Goal: Information Seeking & Learning: Learn about a topic

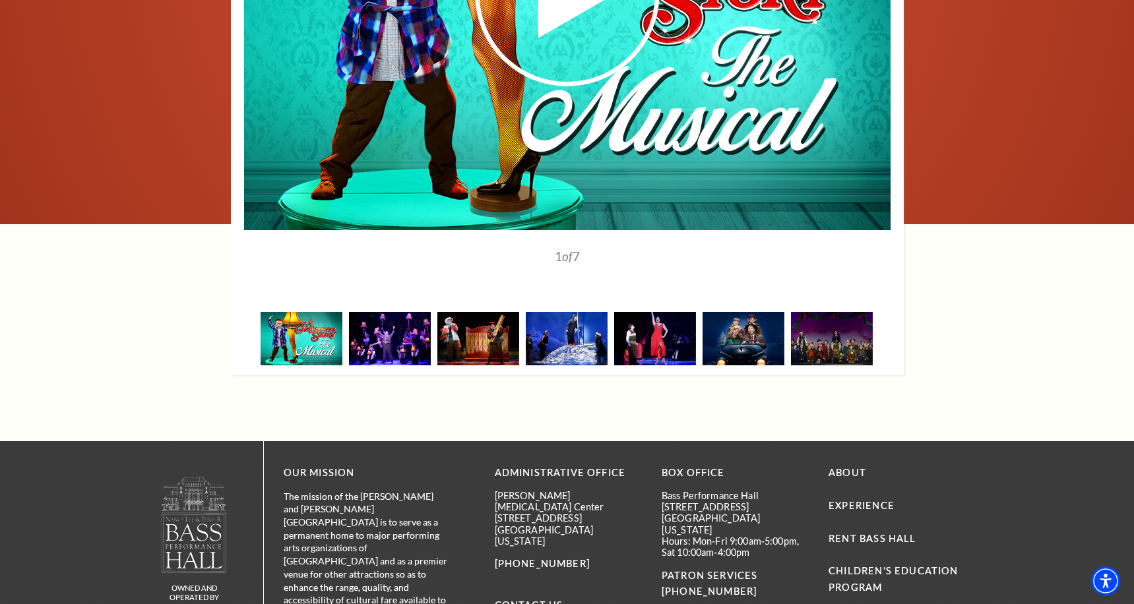
scroll to position [1991, 0]
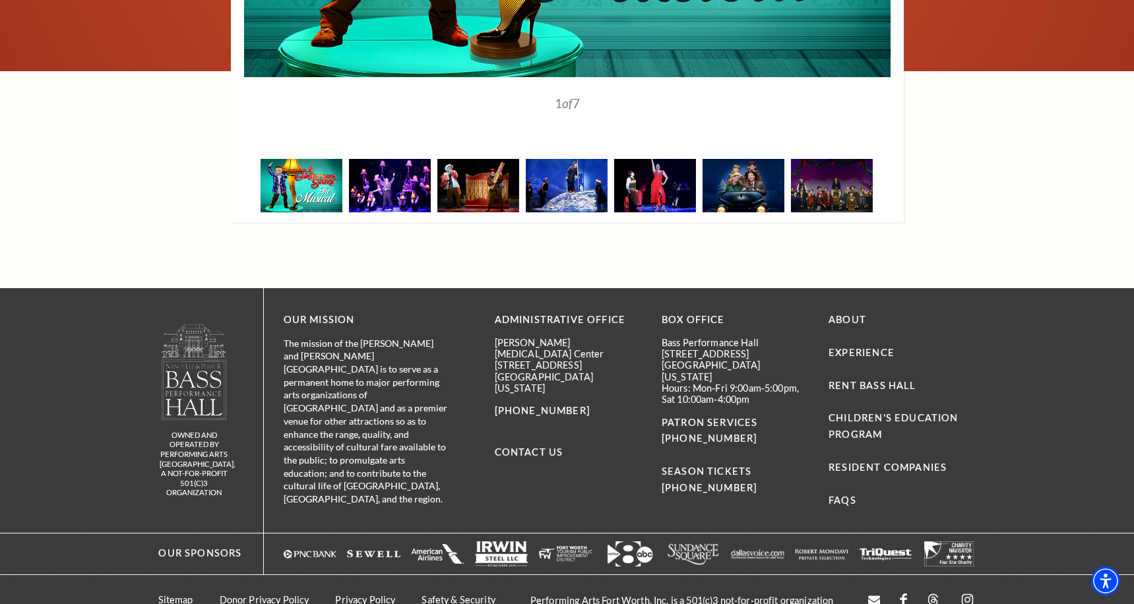
click at [396, 168] on img at bounding box center [390, 185] width 82 height 53
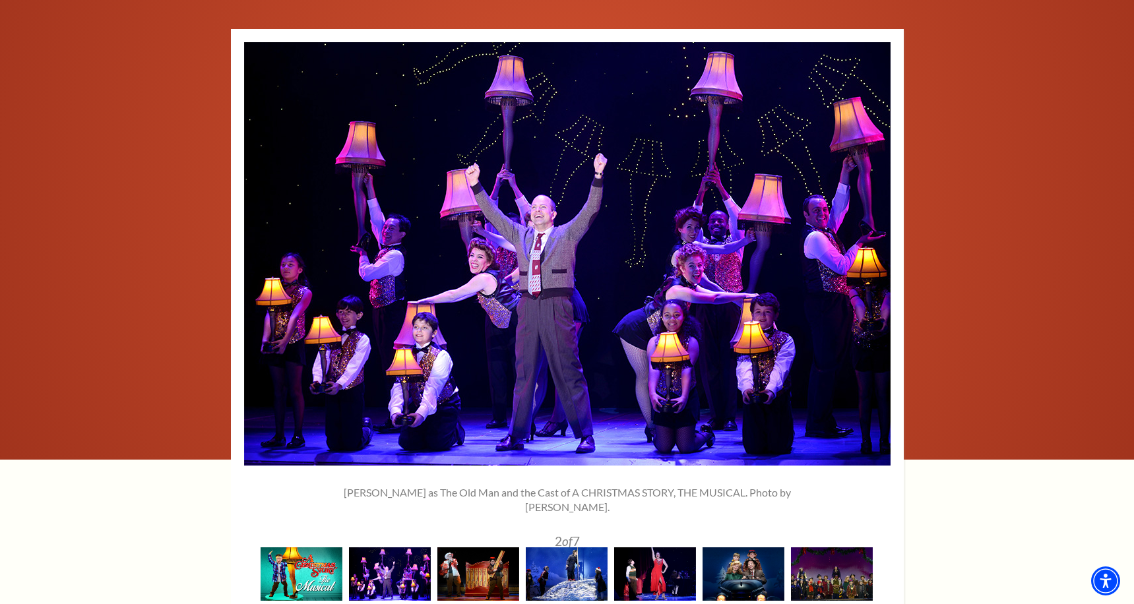
scroll to position [1578, 0]
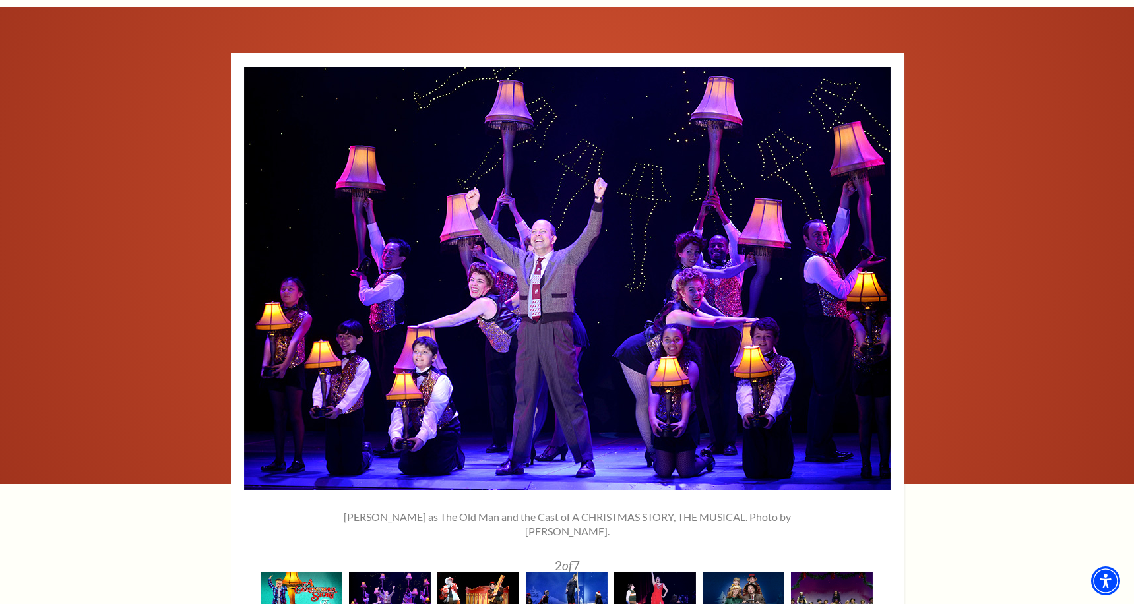
click at [485, 572] on img at bounding box center [478, 598] width 82 height 53
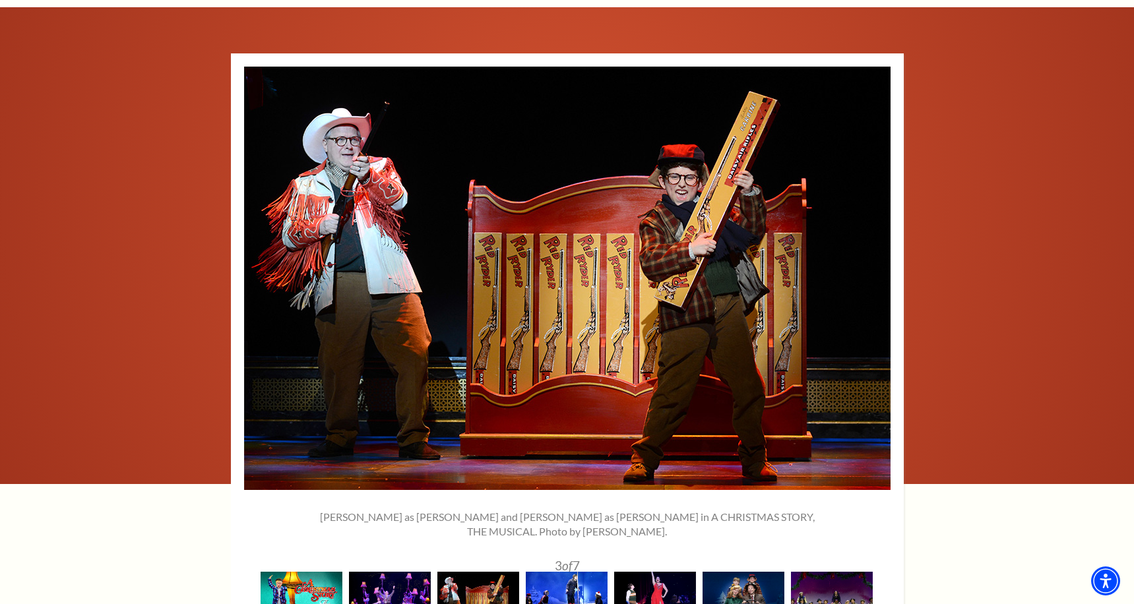
click at [576, 572] on img at bounding box center [567, 598] width 82 height 53
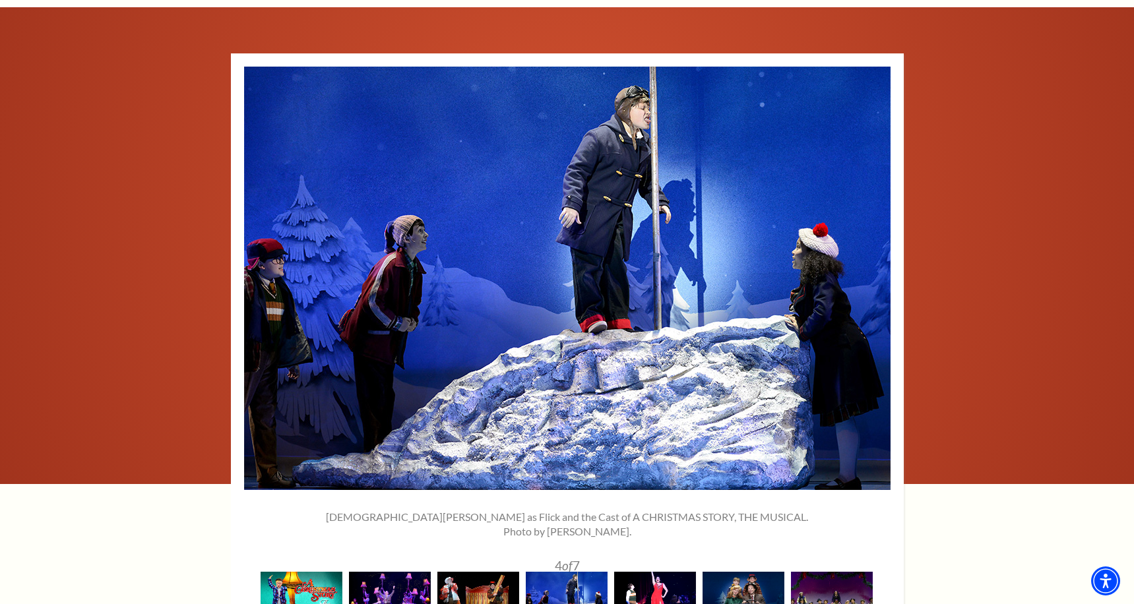
click at [639, 579] on img at bounding box center [655, 598] width 82 height 53
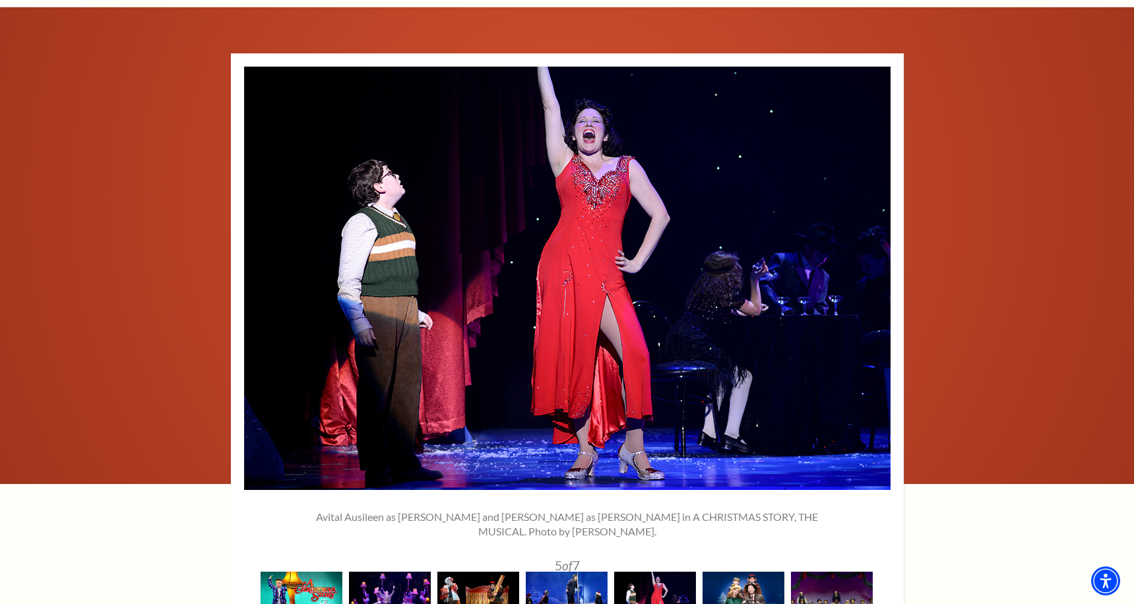
click at [722, 572] on img at bounding box center [744, 598] width 82 height 53
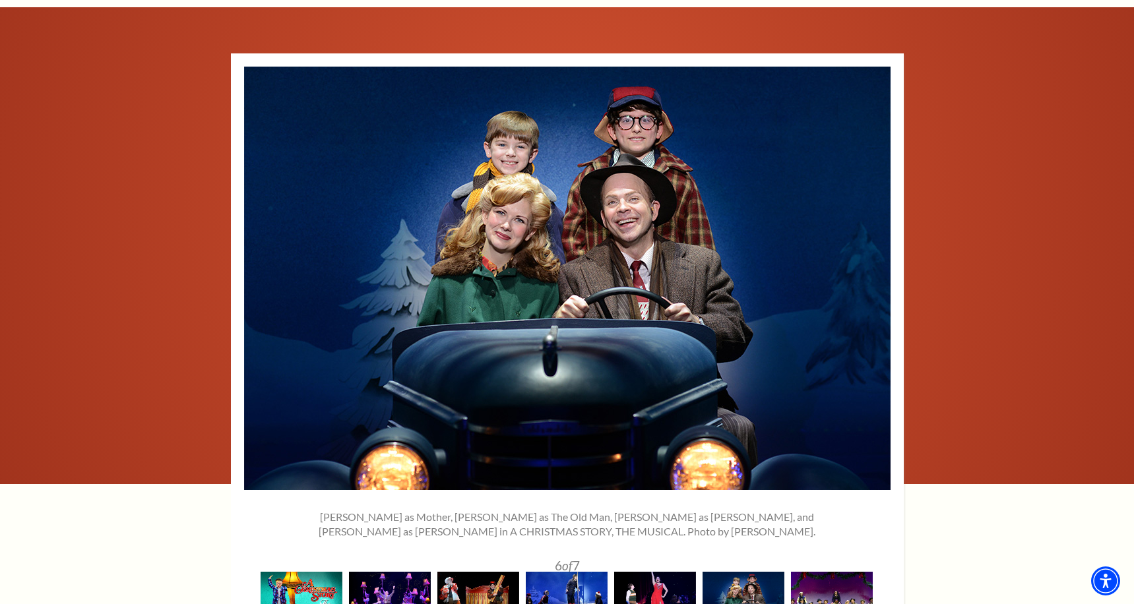
click at [835, 572] on img at bounding box center [832, 598] width 82 height 53
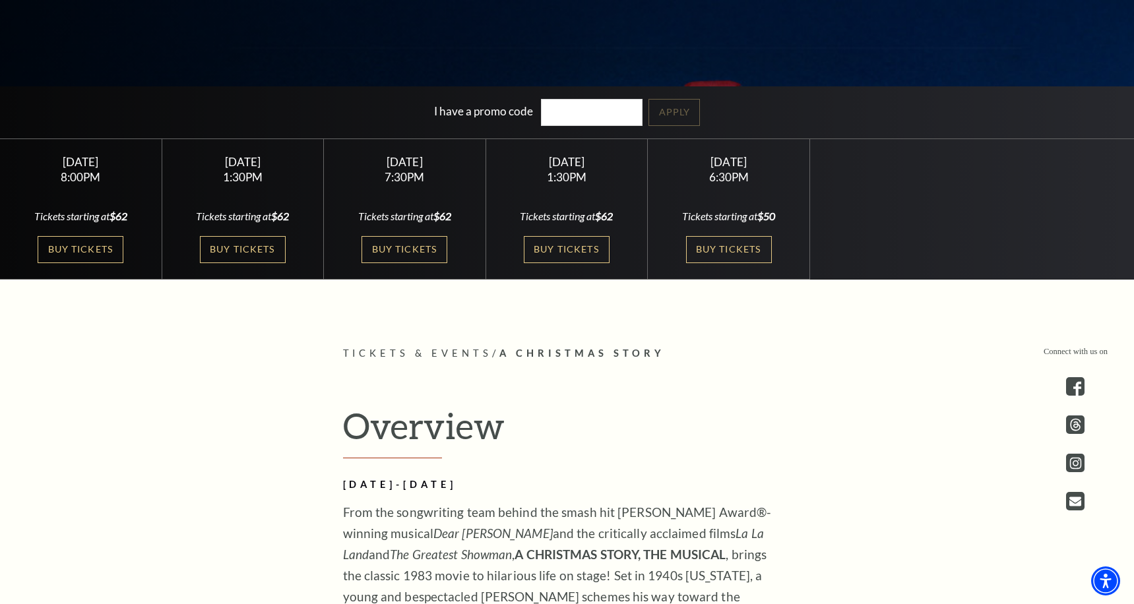
scroll to position [0, 0]
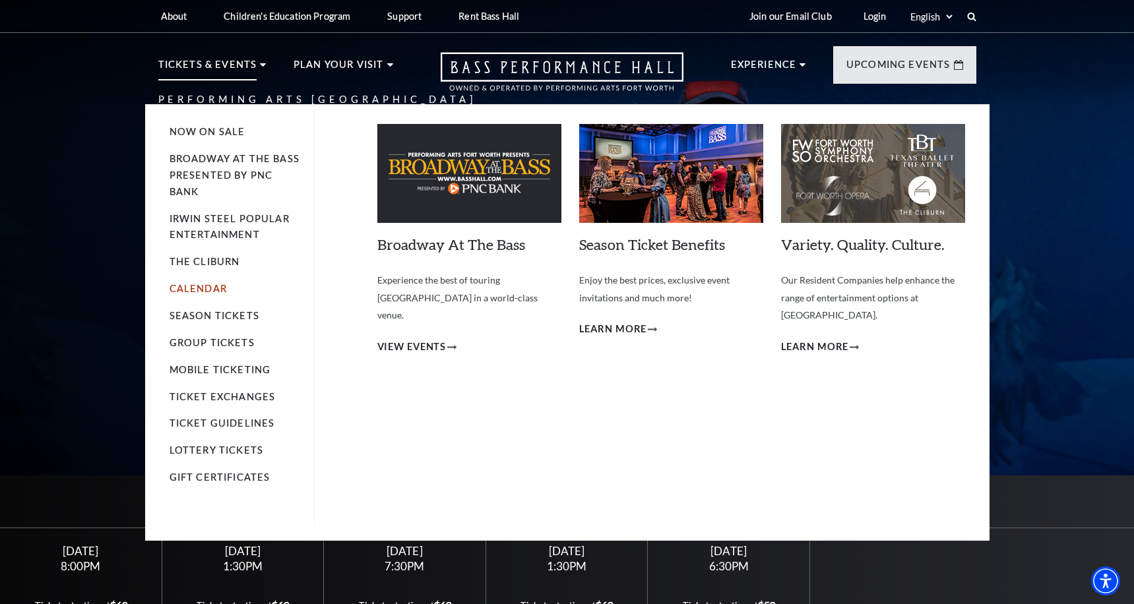
click at [203, 288] on link "Calendar" at bounding box center [198, 288] width 57 height 11
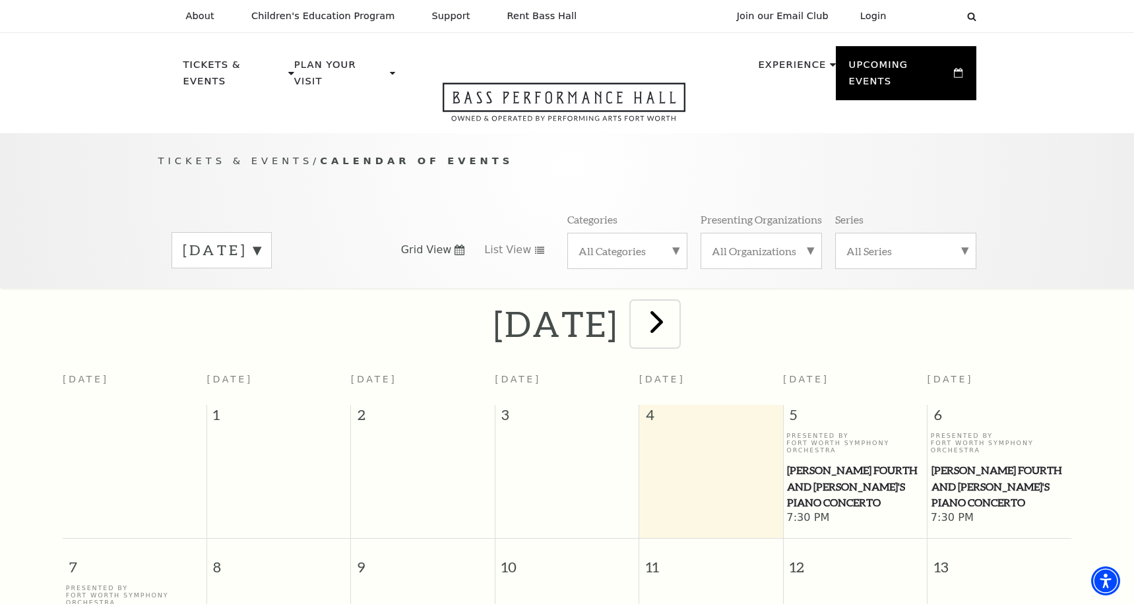
click at [675, 306] on span "next" at bounding box center [657, 322] width 38 height 38
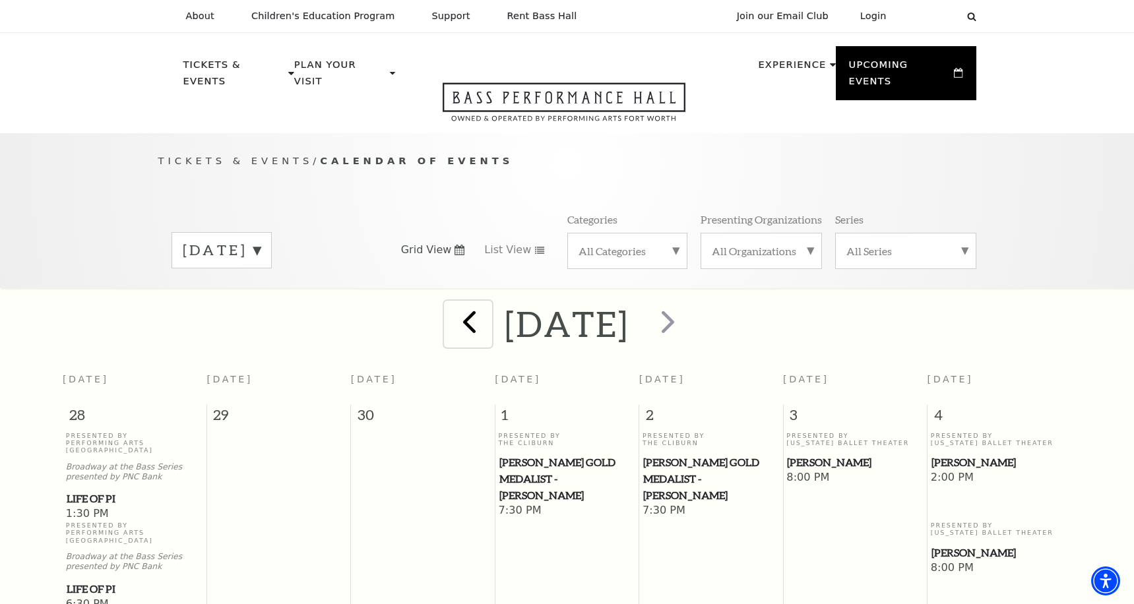
click at [451, 312] on span "prev" at bounding box center [470, 322] width 38 height 38
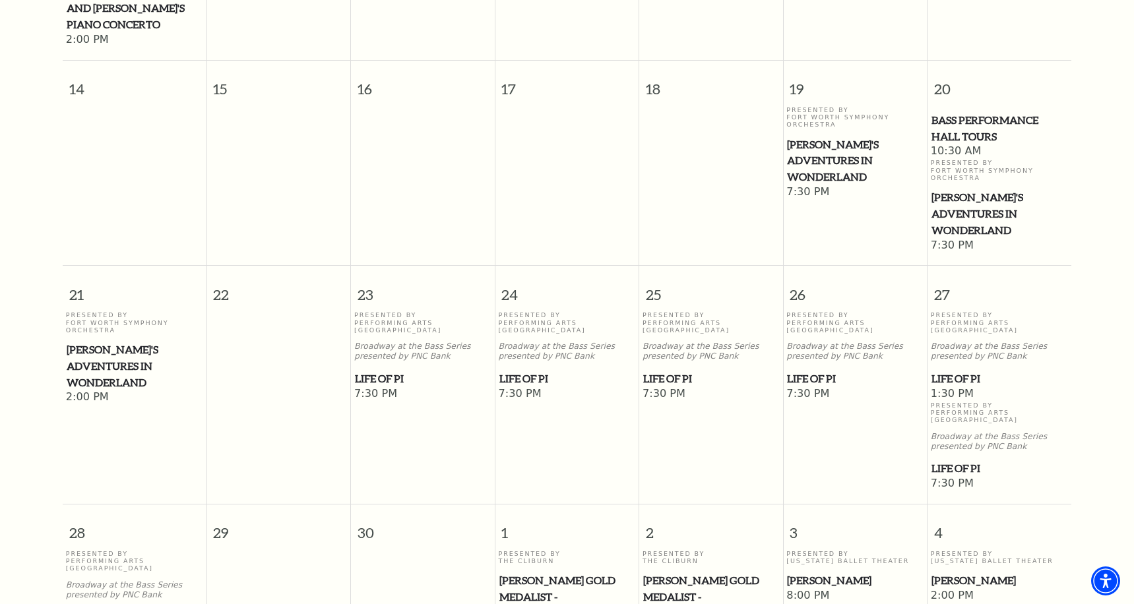
scroll to position [641, 0]
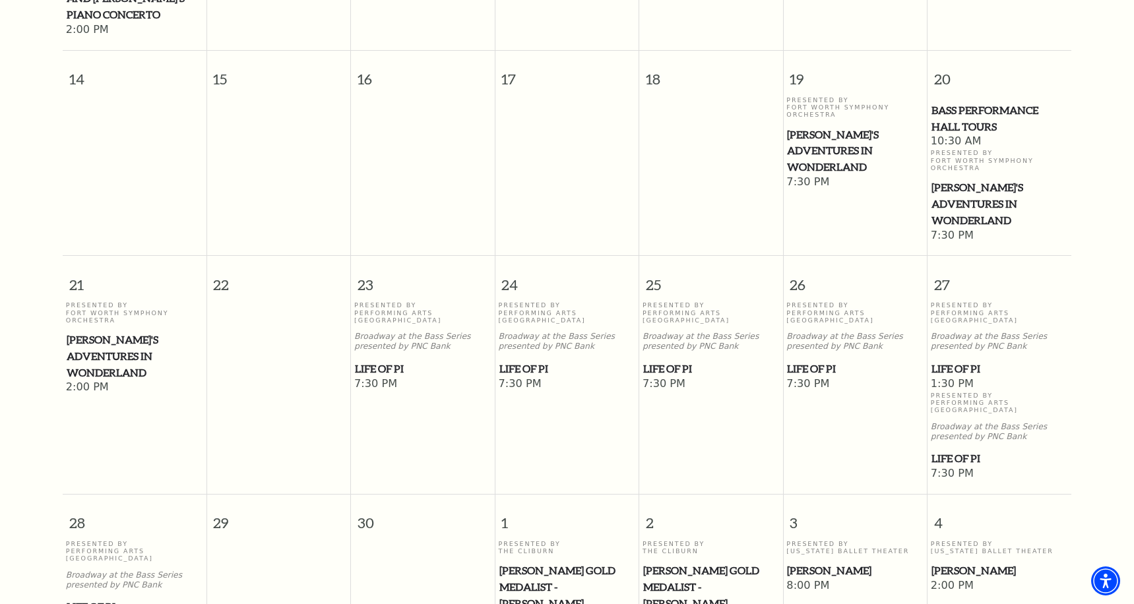
click at [384, 361] on span "Life of Pi" at bounding box center [423, 369] width 136 height 16
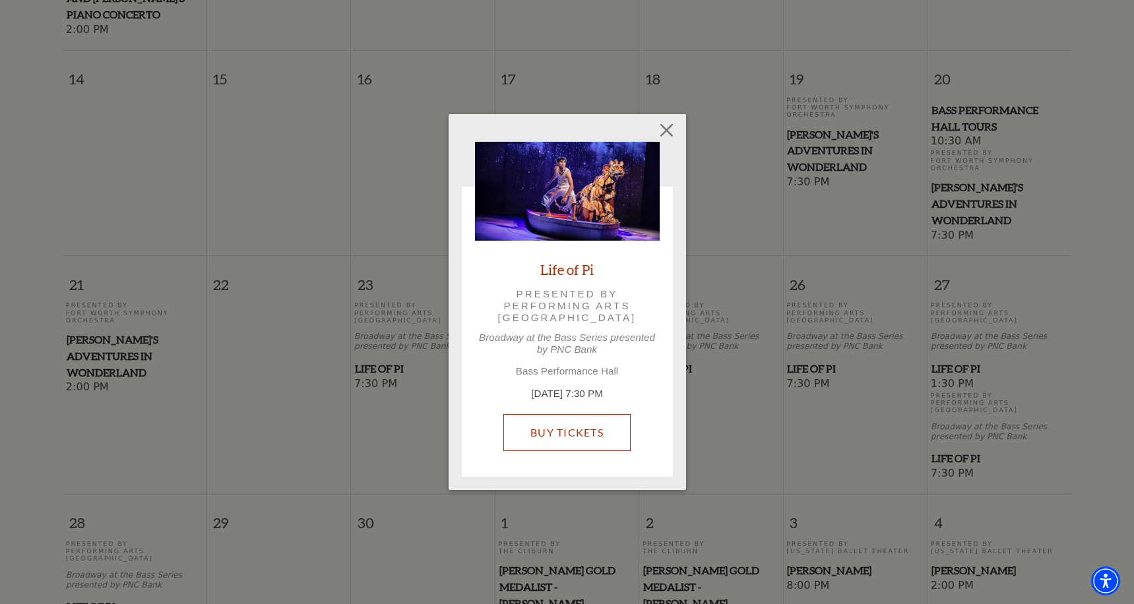
click at [573, 435] on link "Buy Tickets" at bounding box center [566, 432] width 127 height 37
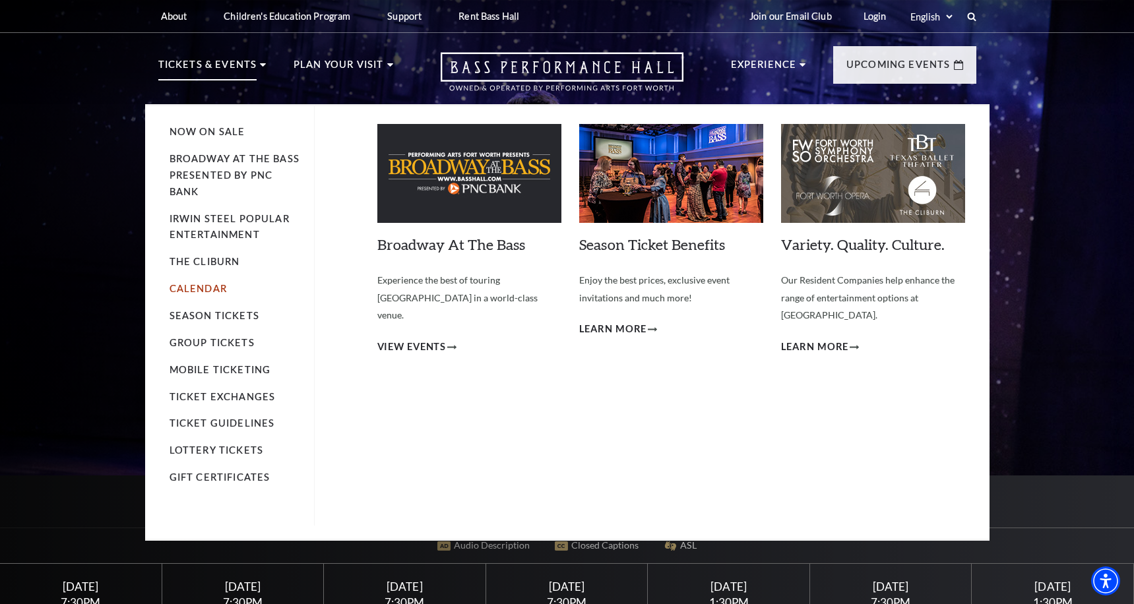
click at [204, 292] on link "Calendar" at bounding box center [198, 288] width 57 height 11
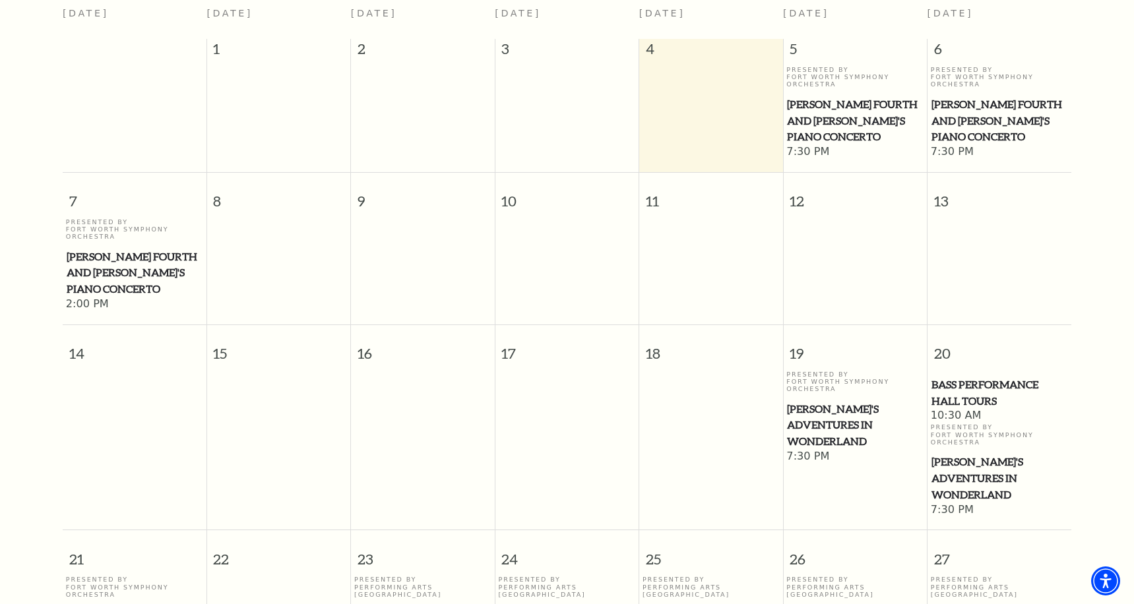
scroll to position [108, 0]
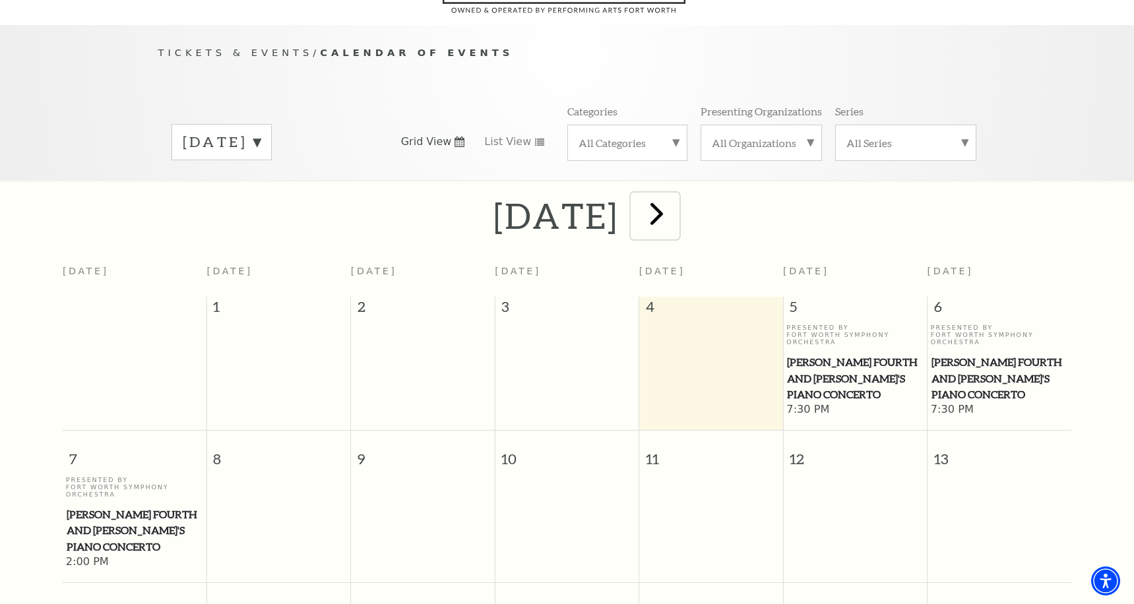
click at [675, 199] on span "next" at bounding box center [657, 214] width 38 height 38
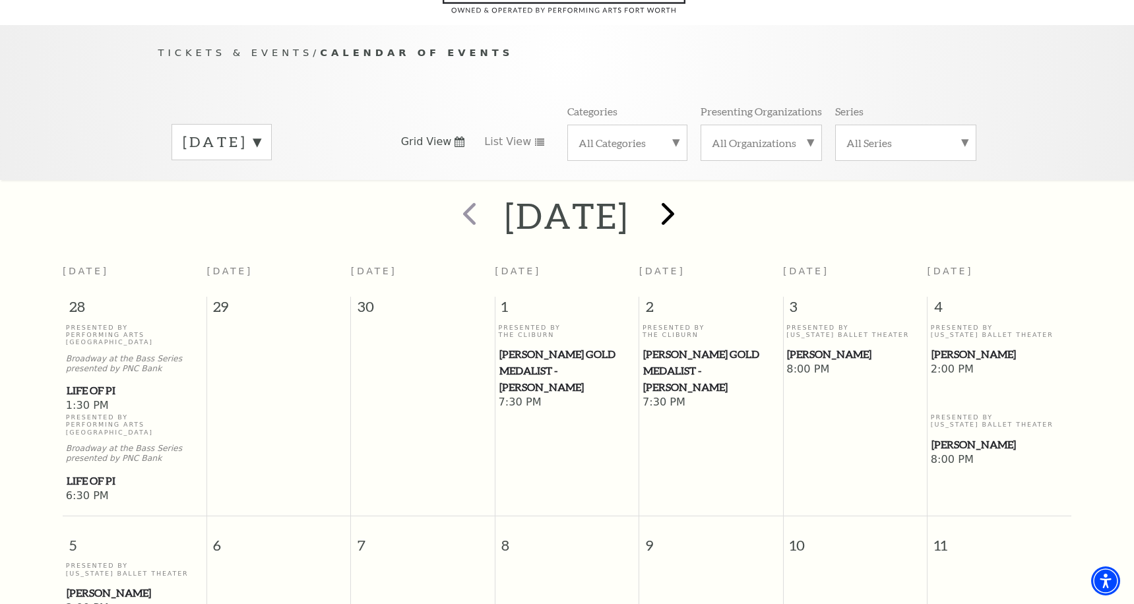
scroll to position [117, 0]
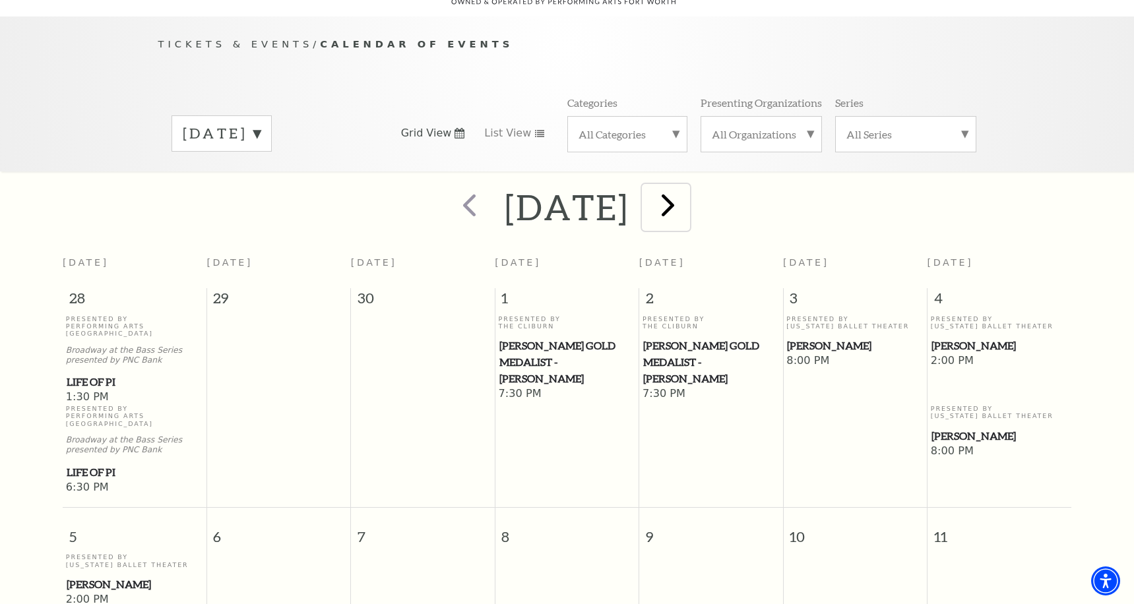
click at [687, 199] on span "next" at bounding box center [668, 205] width 38 height 38
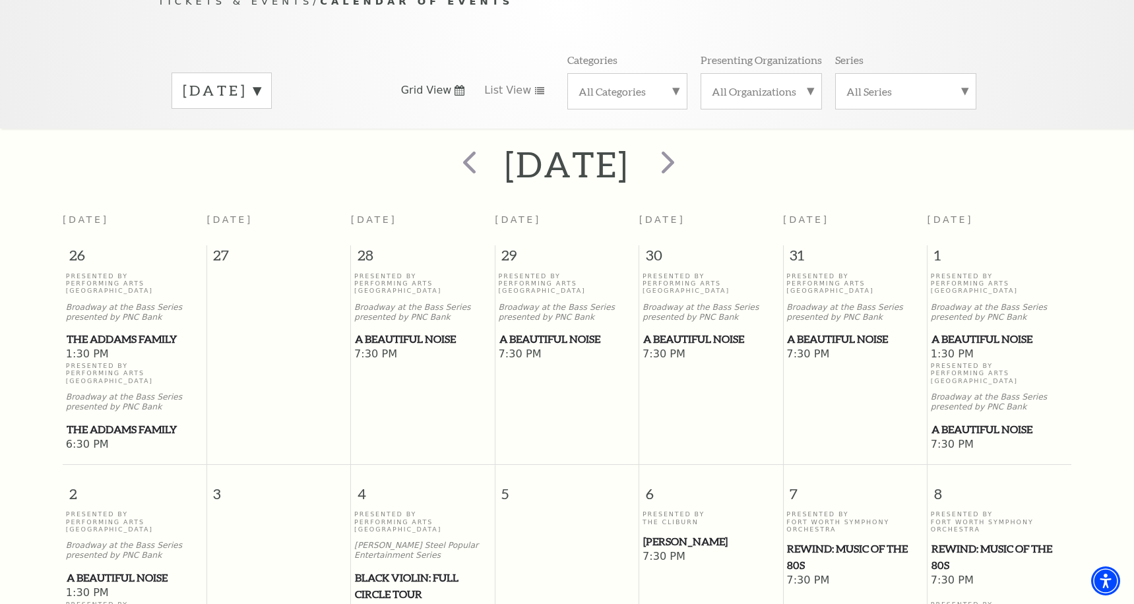
scroll to position [158, 0]
click at [687, 144] on span "next" at bounding box center [668, 163] width 38 height 38
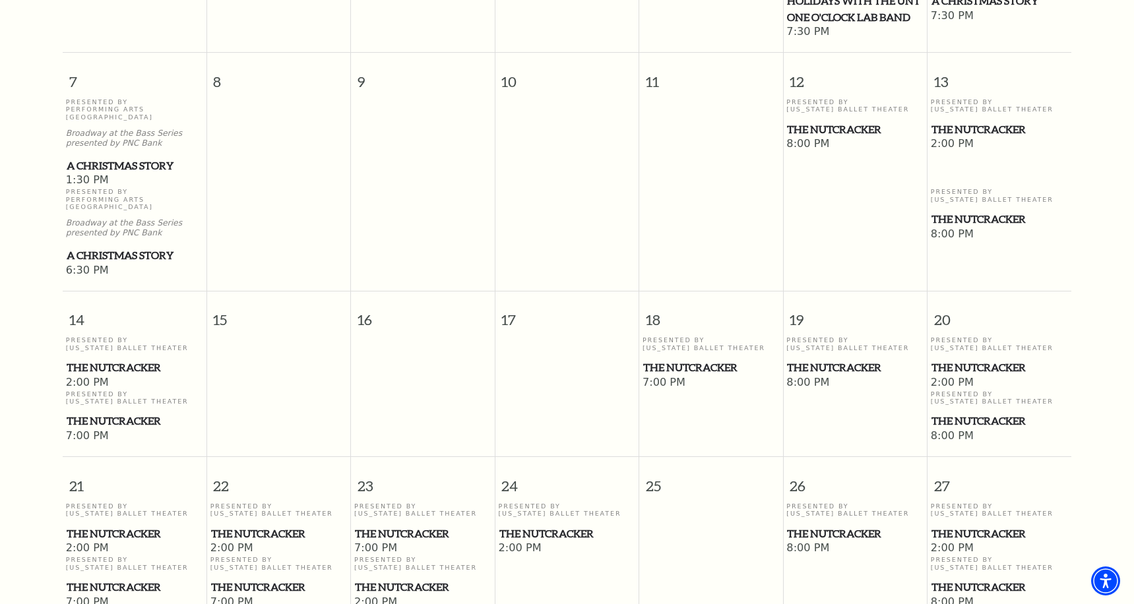
scroll to position [588, 0]
click at [124, 360] on span "The Nutcracker" at bounding box center [135, 368] width 136 height 16
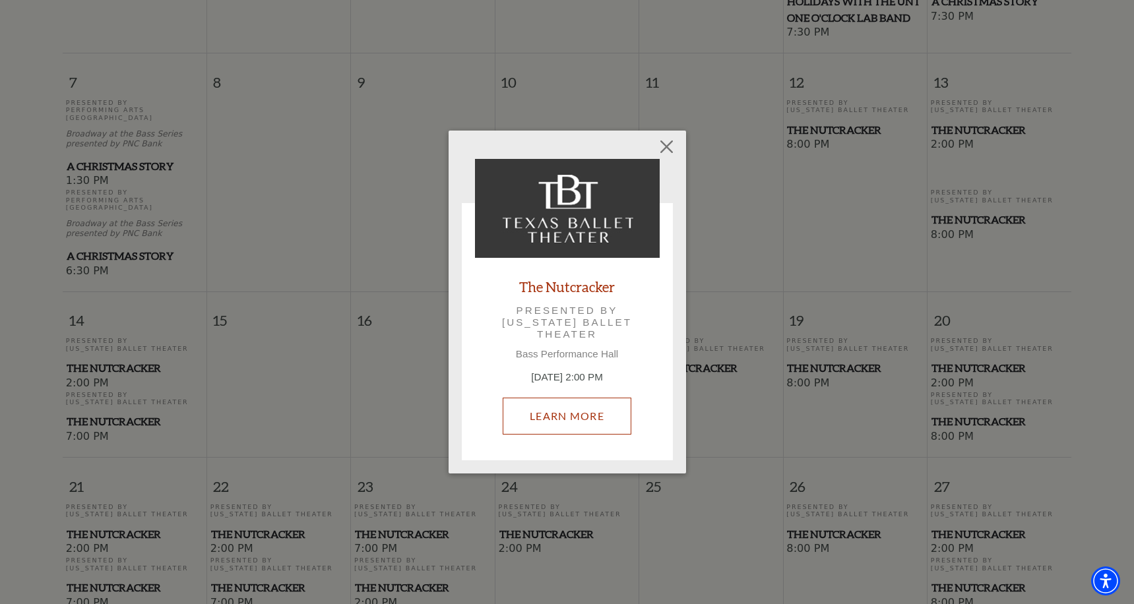
click at [607, 425] on link "Learn More" at bounding box center [567, 416] width 129 height 37
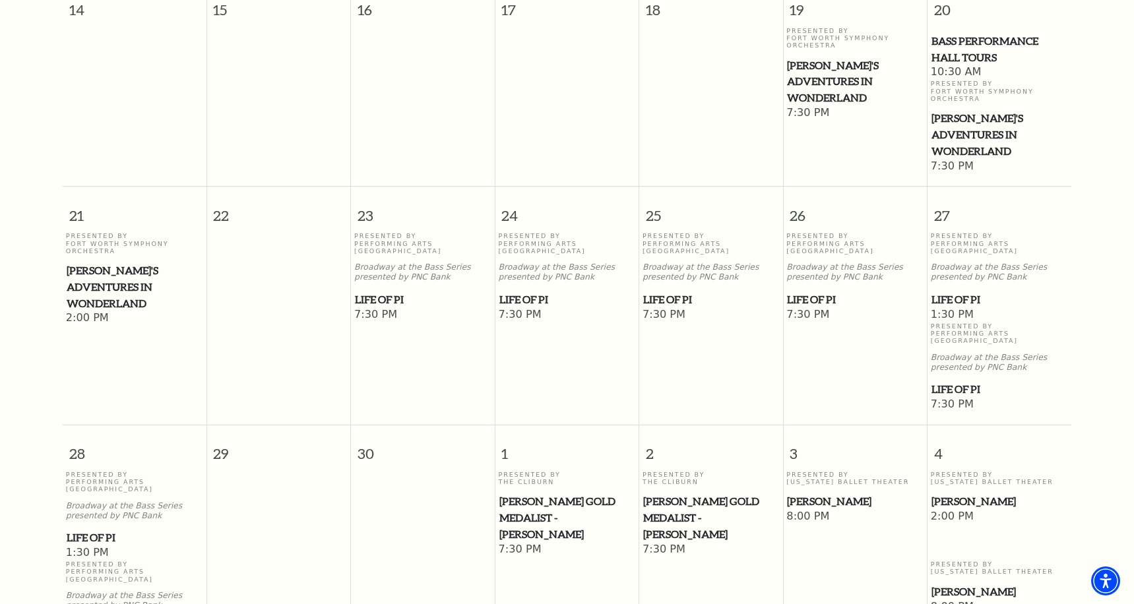
scroll to position [712, 0]
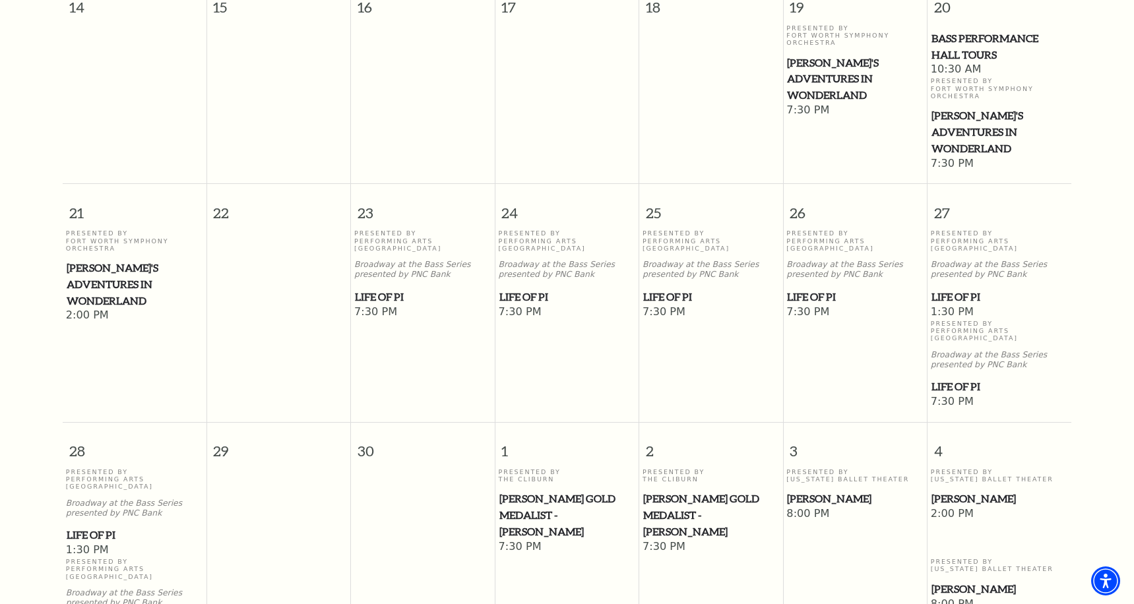
click at [111, 260] on span "[PERSON_NAME]'s Adventures in Wonderland" at bounding box center [135, 284] width 136 height 49
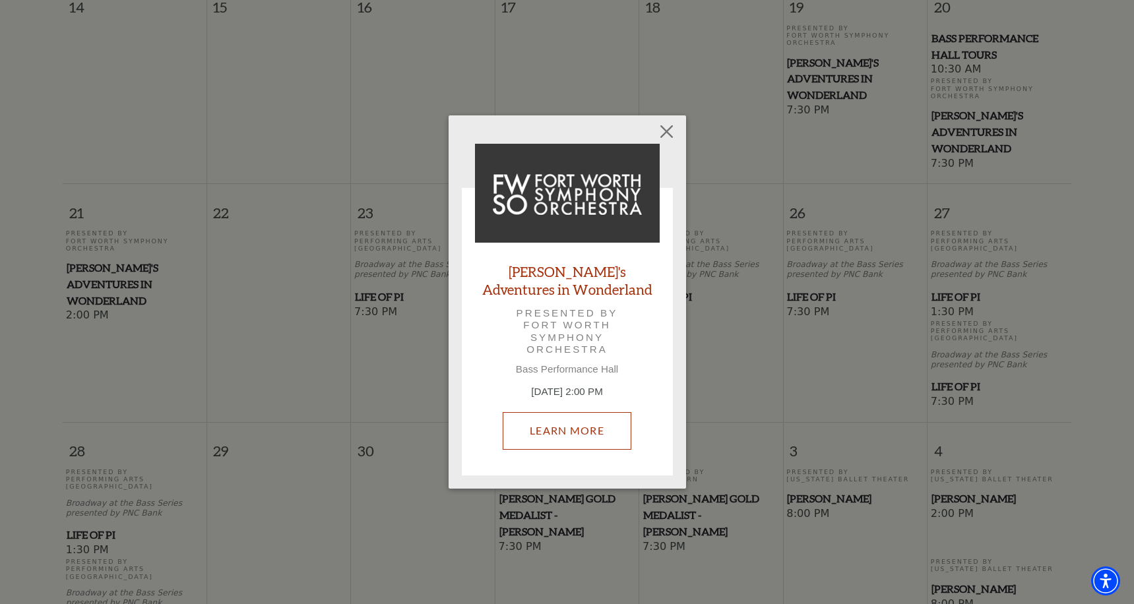
click at [557, 431] on link "Learn More" at bounding box center [567, 430] width 129 height 37
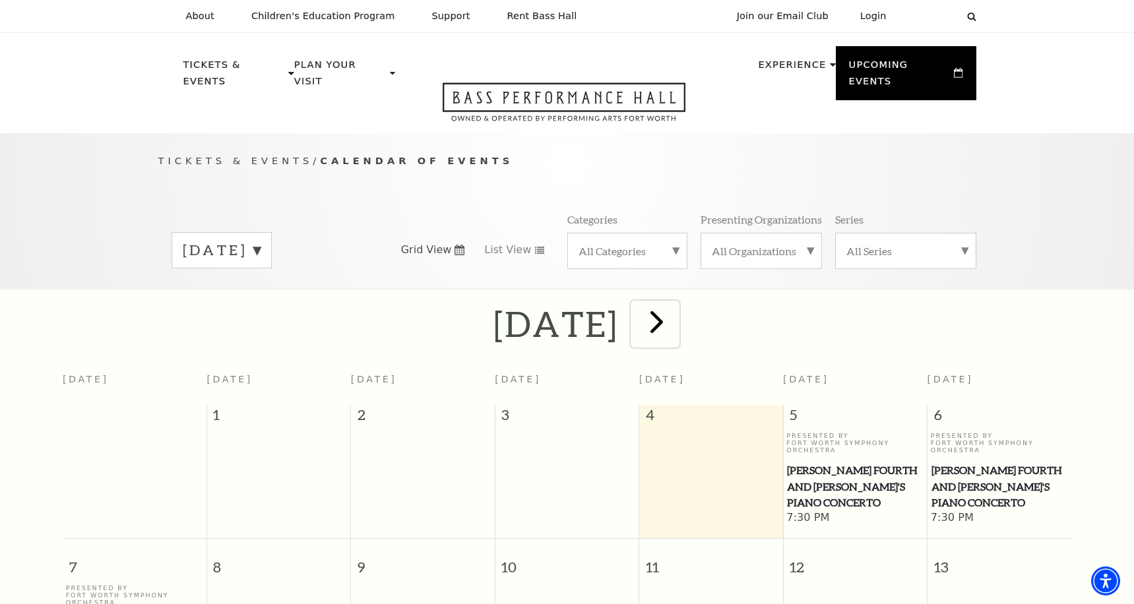
click at [675, 303] on span "next" at bounding box center [657, 322] width 38 height 38
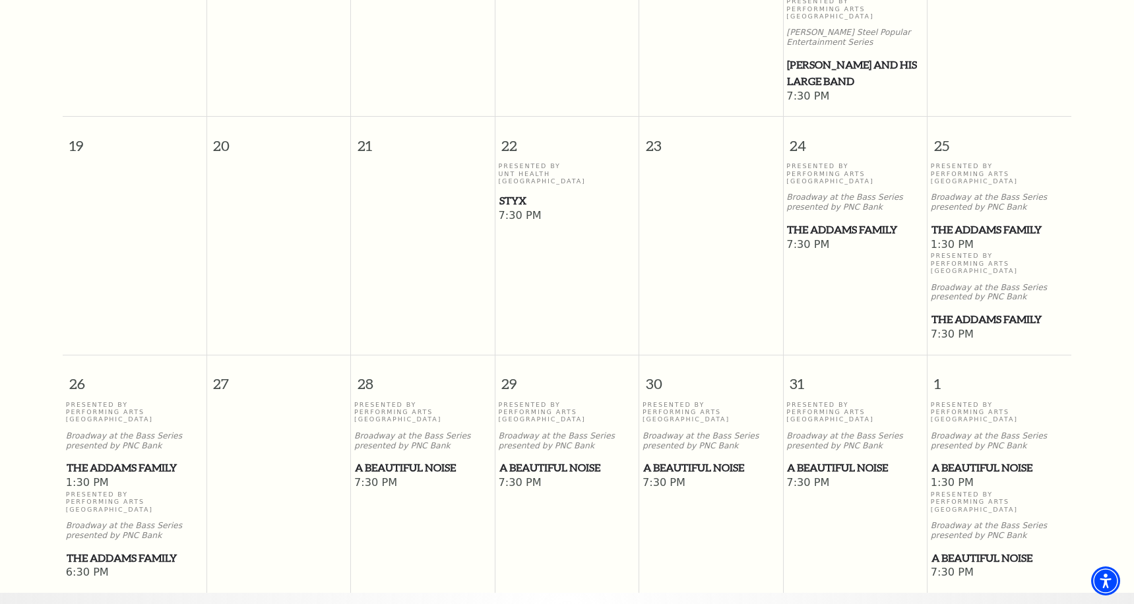
scroll to position [805, 0]
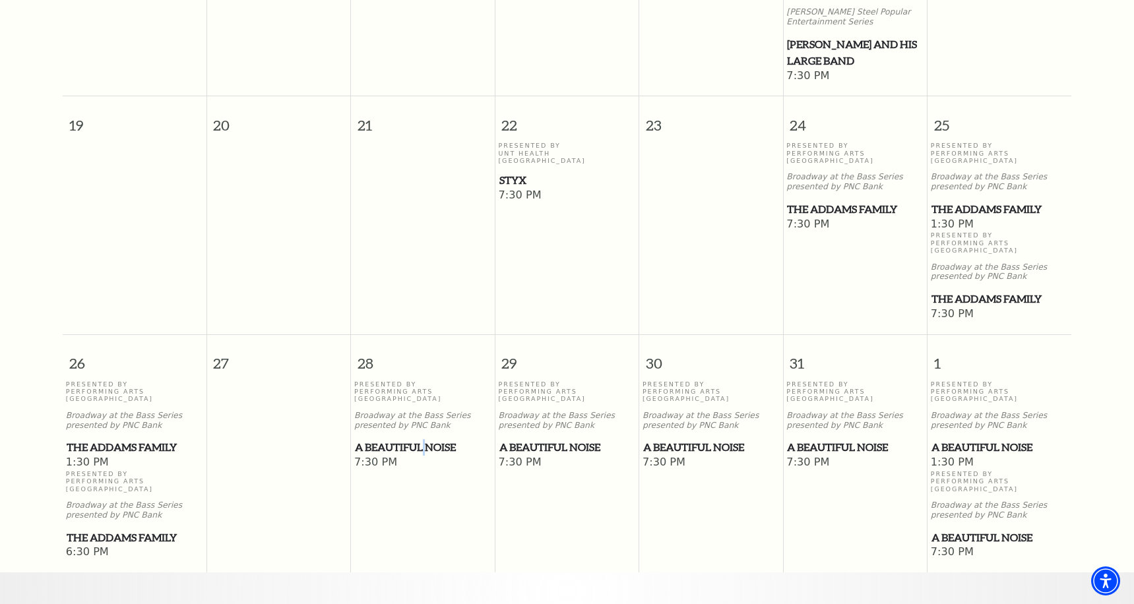
click at [424, 439] on span "A Beautiful Noise" at bounding box center [423, 447] width 136 height 16
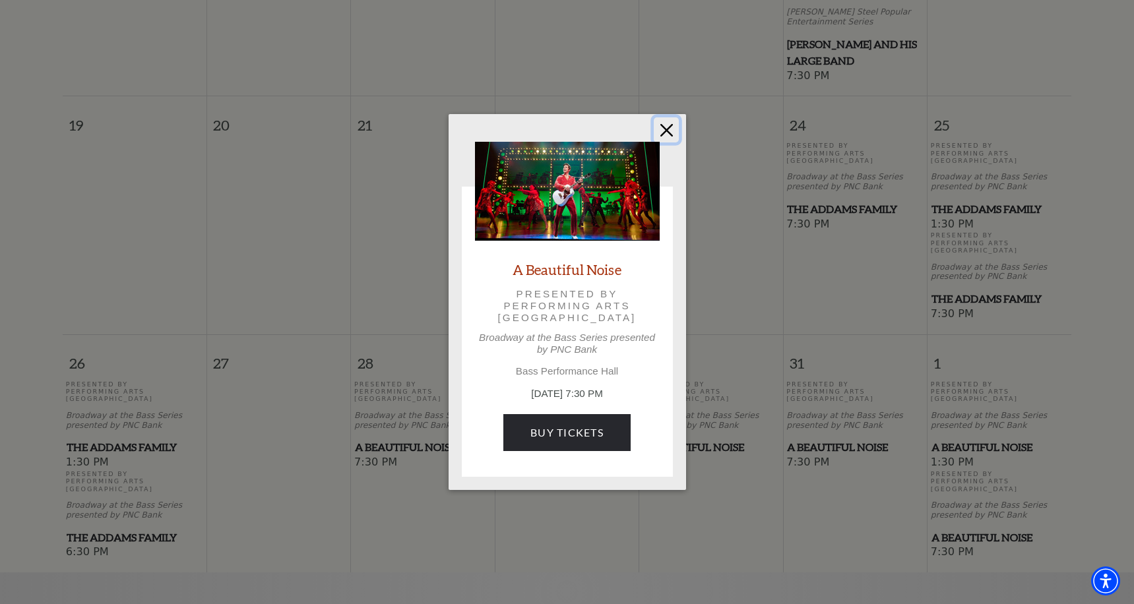
click at [663, 129] on button "Close" at bounding box center [666, 129] width 25 height 25
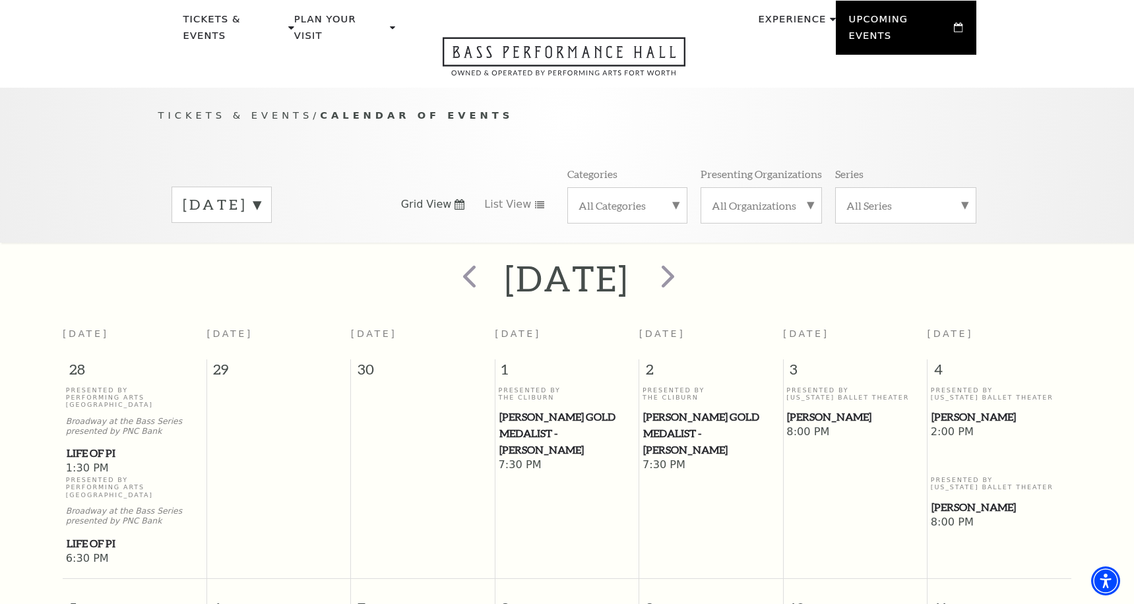
scroll to position [0, 0]
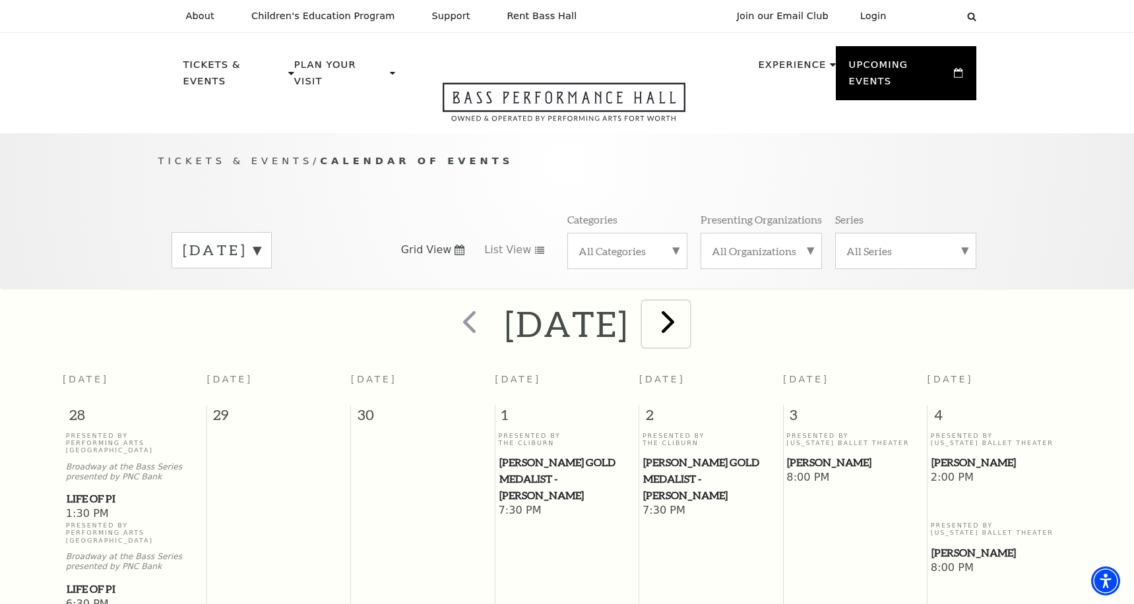
click at [687, 303] on span "next" at bounding box center [668, 322] width 38 height 38
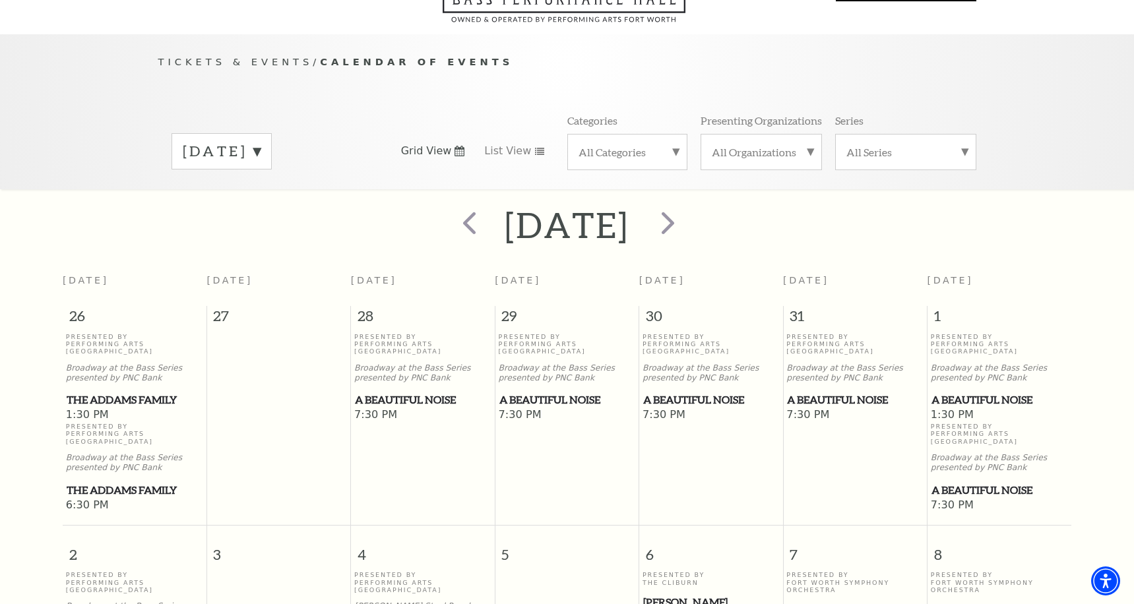
scroll to position [56, 0]
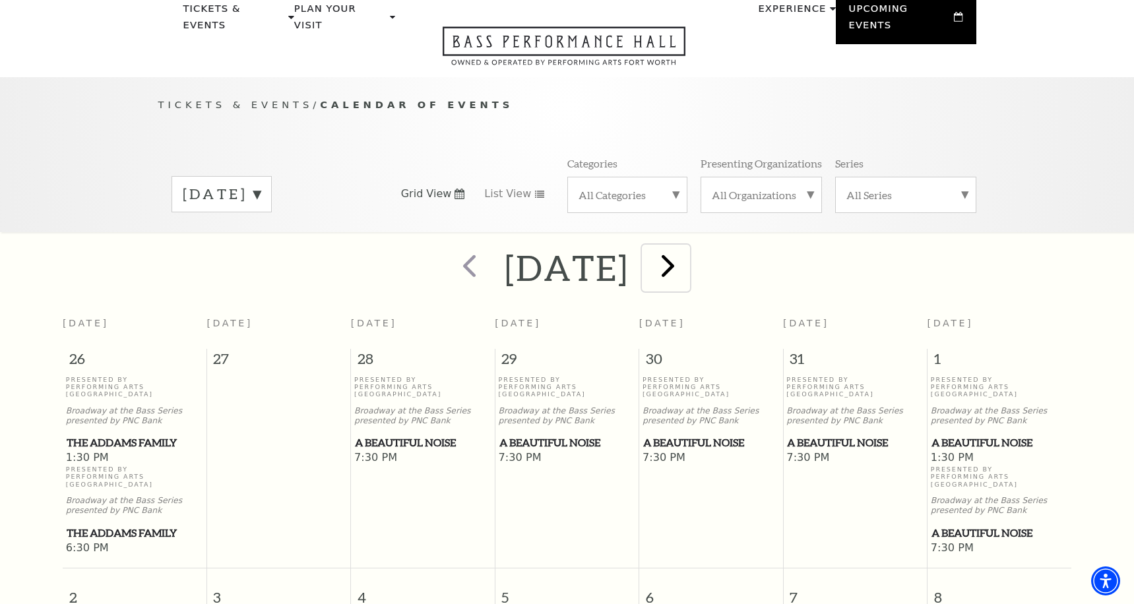
click at [687, 253] on span "next" at bounding box center [668, 266] width 38 height 38
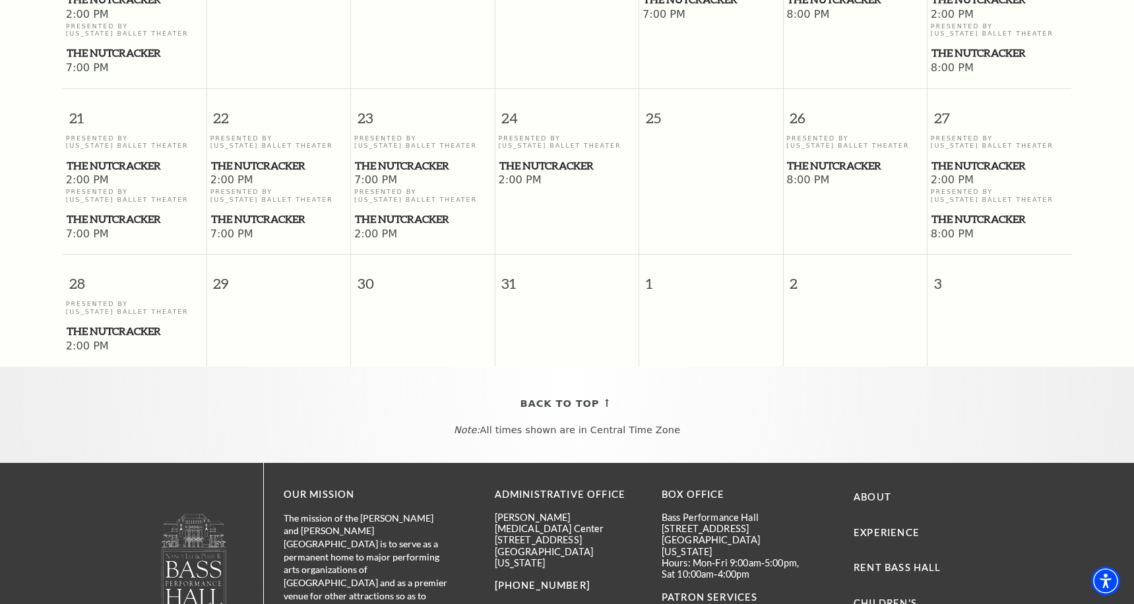
scroll to position [958, 0]
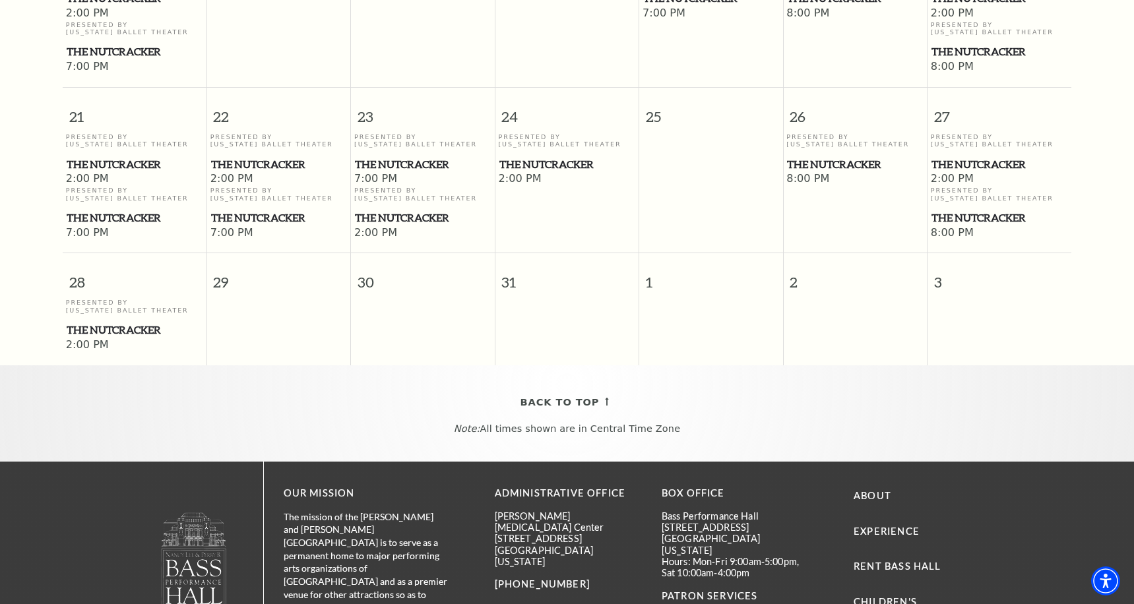
click at [161, 322] on span "The Nutcracker" at bounding box center [135, 330] width 136 height 16
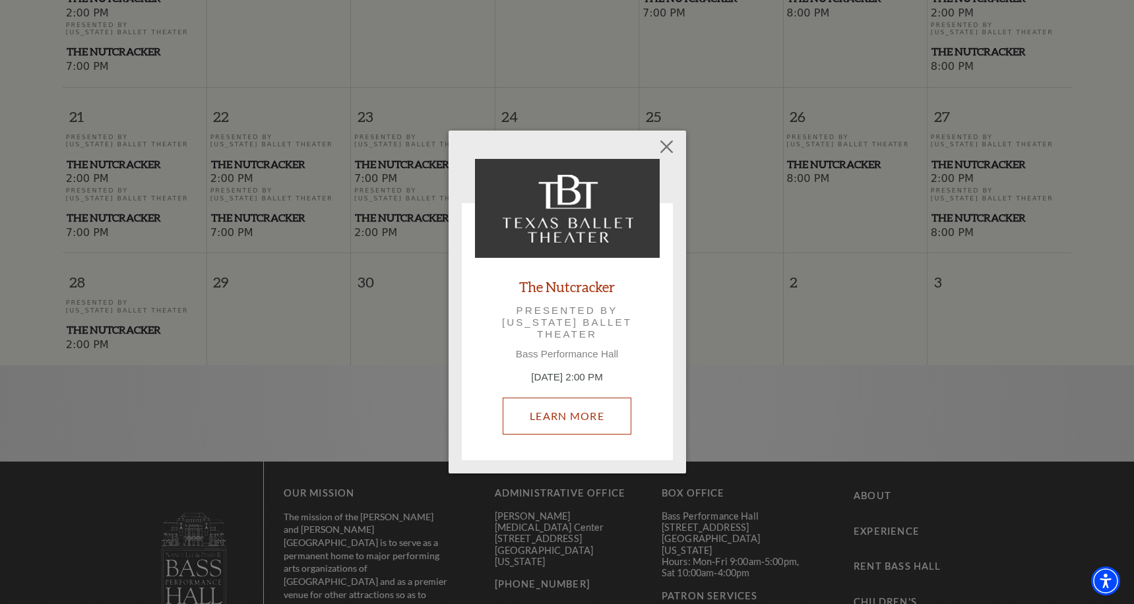
click at [611, 418] on link "Learn More" at bounding box center [567, 416] width 129 height 37
